Goal: Transaction & Acquisition: Download file/media

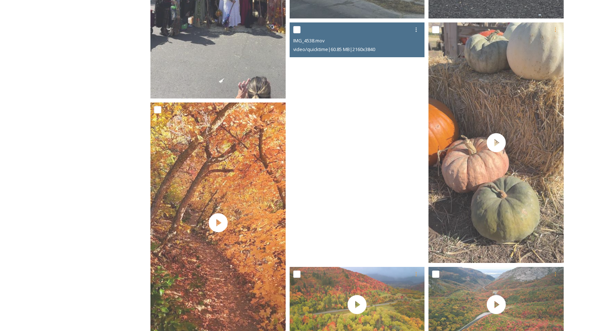
scroll to position [575, 0]
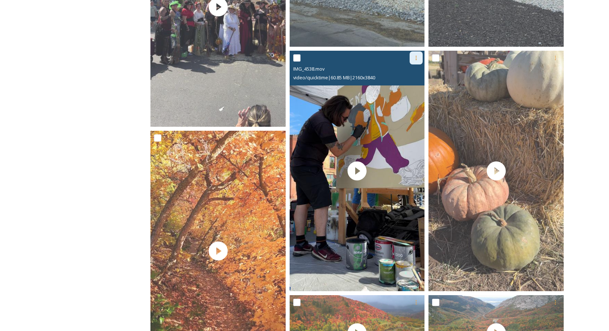
click at [416, 62] on div at bounding box center [415, 57] width 13 height 13
click at [411, 87] on span "Download" at bounding box center [407, 88] width 22 height 7
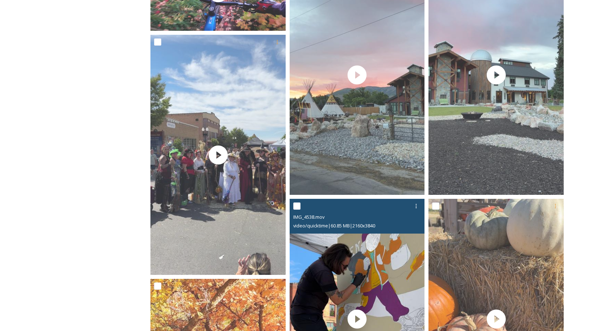
scroll to position [405, 0]
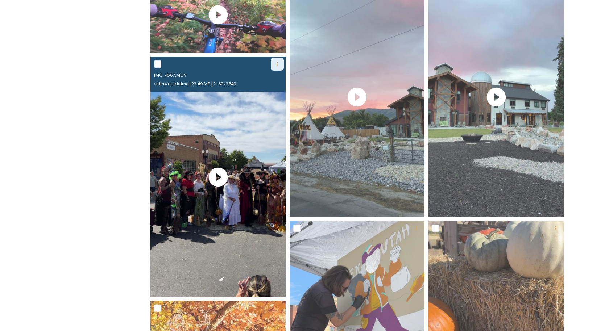
click at [278, 66] on icon at bounding box center [277, 64] width 6 height 6
click at [274, 92] on span "Download" at bounding box center [269, 94] width 22 height 7
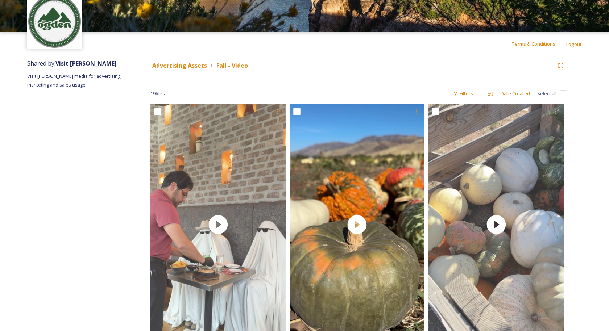
scroll to position [0, 0]
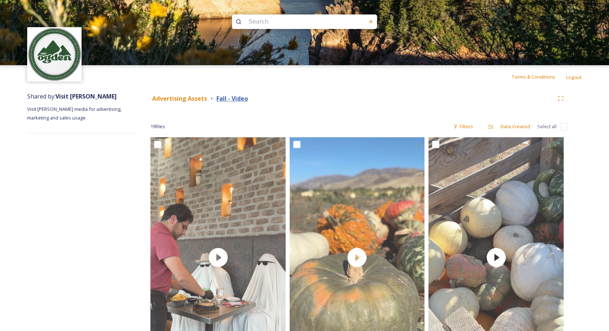
click at [228, 99] on strong "Fall - Video" at bounding box center [232, 99] width 32 height 8
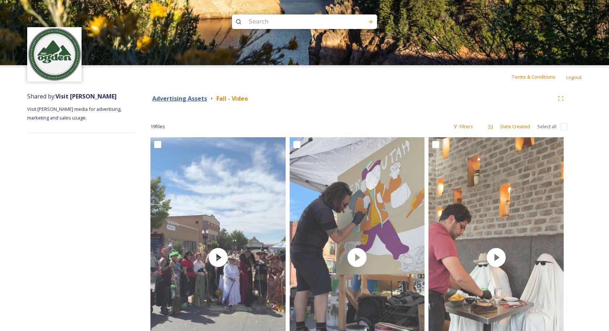
click at [185, 100] on strong "Advertising Assets" at bounding box center [179, 99] width 55 height 8
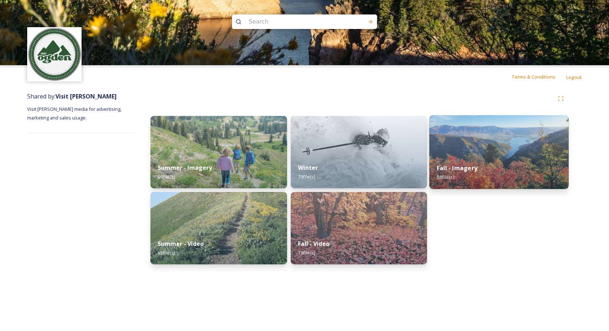
click at [538, 179] on div "Fall - Imagery 58 file(s)" at bounding box center [498, 172] width 139 height 33
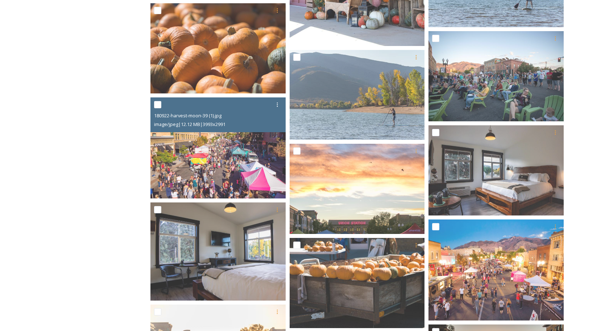
scroll to position [432, 0]
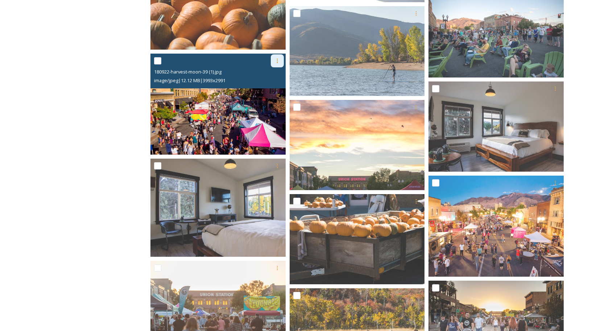
click at [277, 63] on icon at bounding box center [277, 61] width 6 height 6
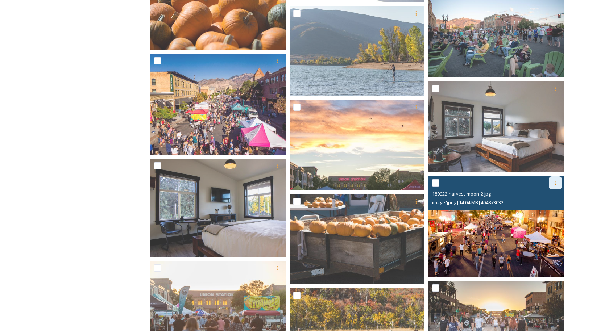
click at [553, 186] on div at bounding box center [554, 182] width 13 height 13
click at [546, 214] on span "Download" at bounding box center [546, 212] width 22 height 7
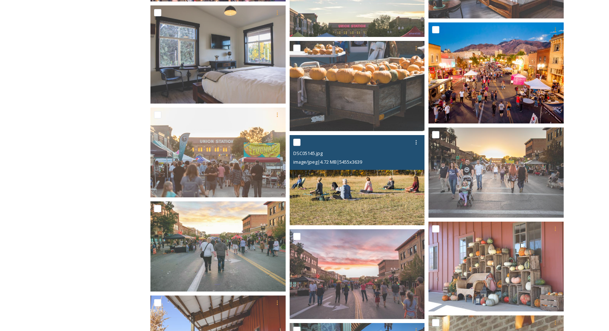
scroll to position [549, 0]
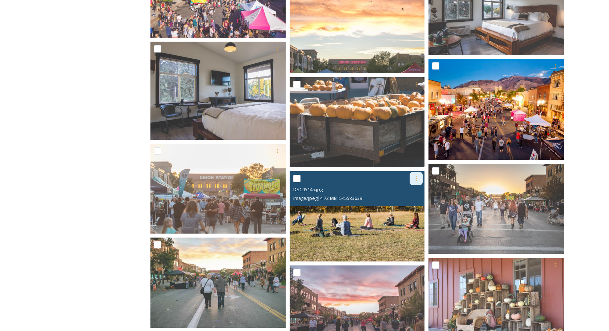
click at [414, 182] on div at bounding box center [415, 178] width 13 height 13
click at [408, 208] on span "Download" at bounding box center [407, 208] width 22 height 7
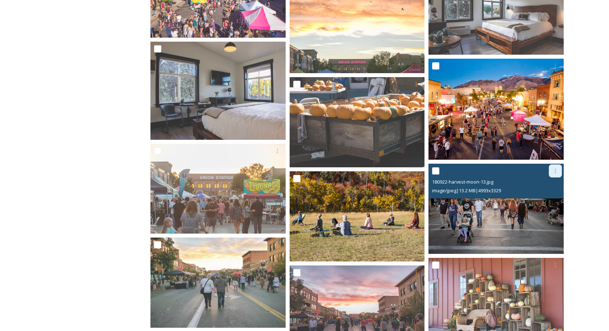
click at [556, 172] on icon at bounding box center [555, 171] width 6 height 6
click at [553, 200] on span "Download" at bounding box center [546, 200] width 22 height 7
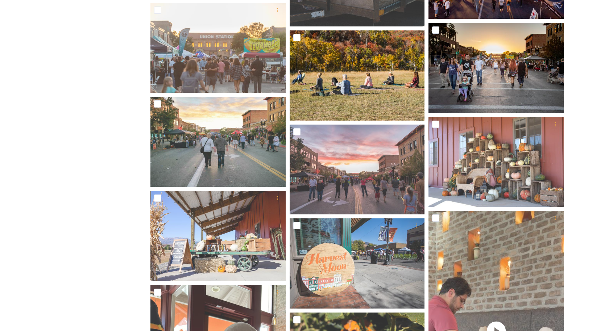
scroll to position [700, 0]
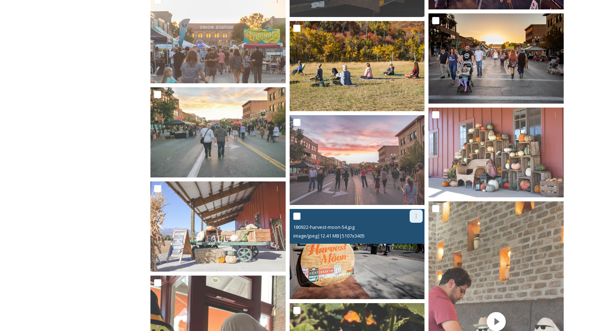
click at [415, 218] on icon at bounding box center [416, 216] width 6 height 6
click at [416, 244] on span "Download" at bounding box center [407, 246] width 22 height 7
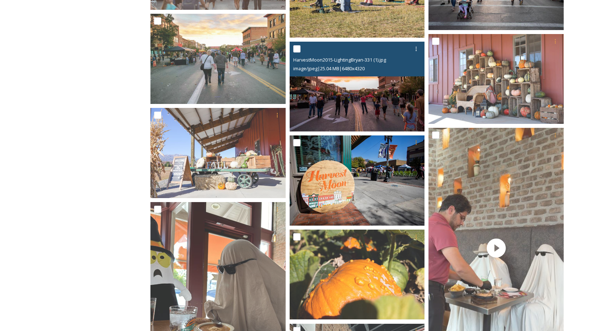
scroll to position [779, 0]
